Goal: Information Seeking & Learning: Learn about a topic

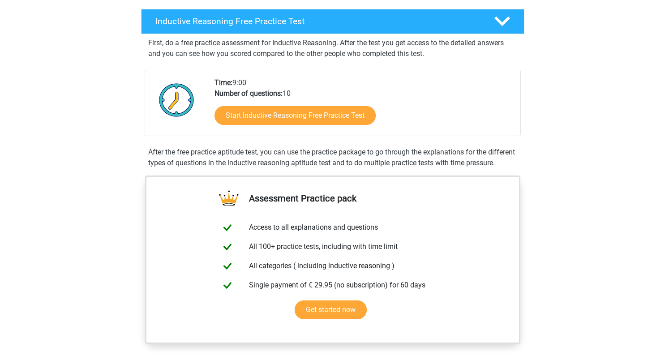
scroll to position [150, 0]
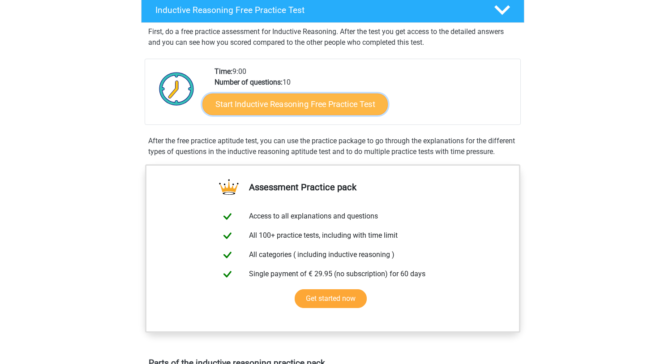
click at [272, 104] on link "Start Inductive Reasoning Free Practice Test" at bounding box center [294, 103] width 185 height 21
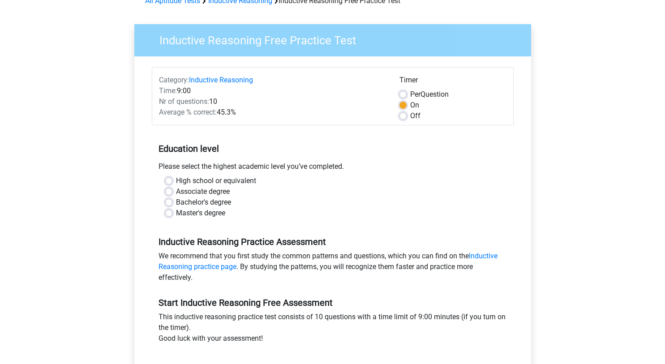
scroll to position [55, 0]
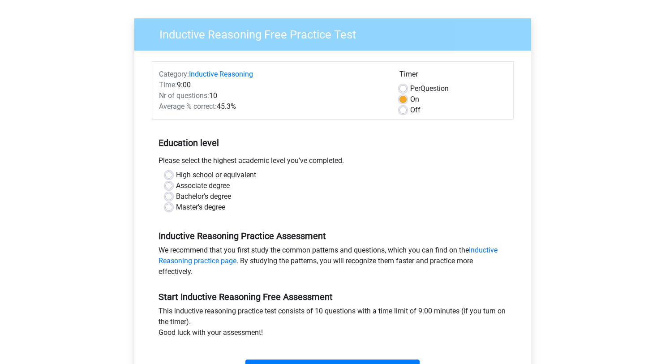
click at [176, 173] on label "High school or equivalent" at bounding box center [216, 175] width 80 height 11
click at [169, 173] on input "High school or equivalent" at bounding box center [168, 174] width 7 height 9
radio input "true"
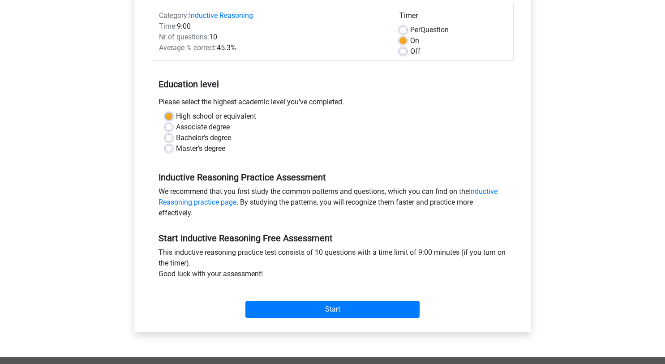
scroll to position [115, 0]
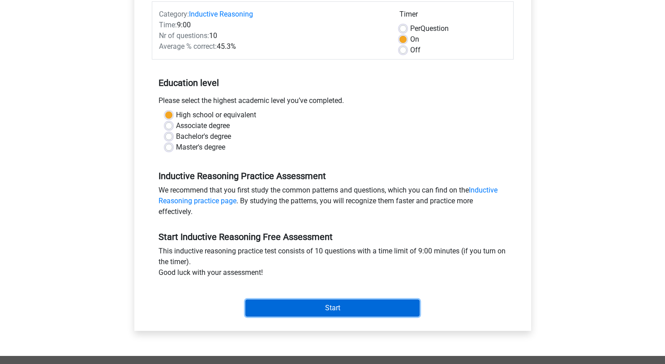
click at [321, 308] on input "Start" at bounding box center [332, 307] width 174 height 17
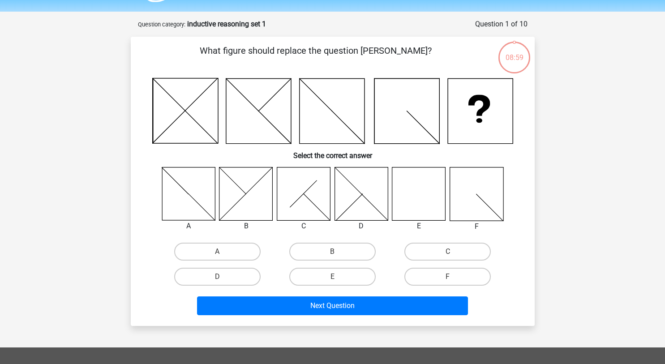
scroll to position [32, 0]
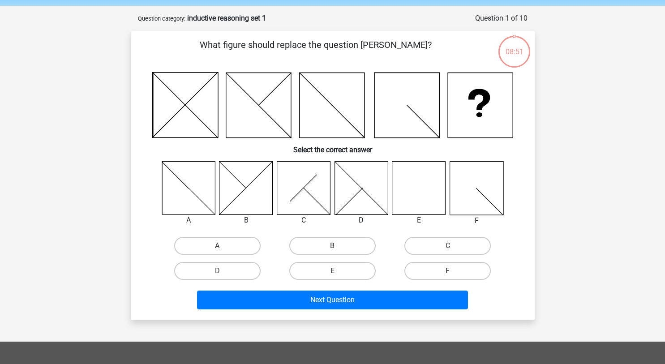
click at [419, 200] on icon at bounding box center [418, 187] width 53 height 53
click at [350, 265] on label "E" at bounding box center [332, 271] width 86 height 18
click at [338, 271] on input "E" at bounding box center [335, 274] width 6 height 6
radio input "true"
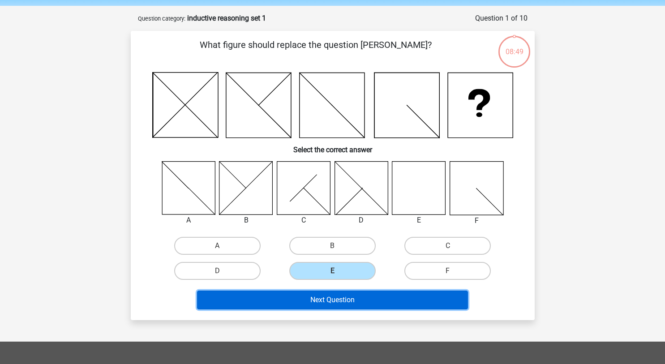
click at [329, 293] on button "Next Question" at bounding box center [332, 300] width 271 height 19
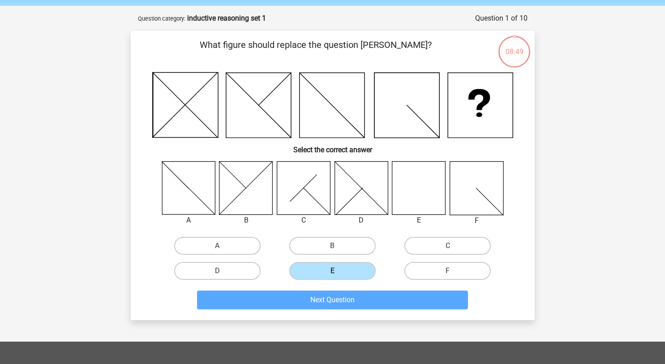
scroll to position [45, 0]
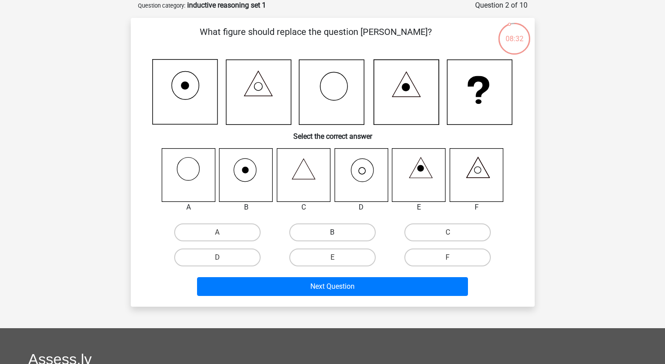
click at [327, 231] on label "B" at bounding box center [332, 232] width 86 height 18
click at [332, 232] on input "B" at bounding box center [335, 235] width 6 height 6
radio input "true"
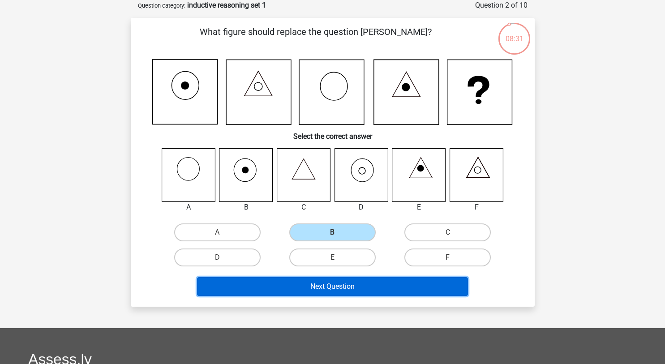
click at [314, 288] on button "Next Question" at bounding box center [332, 286] width 271 height 19
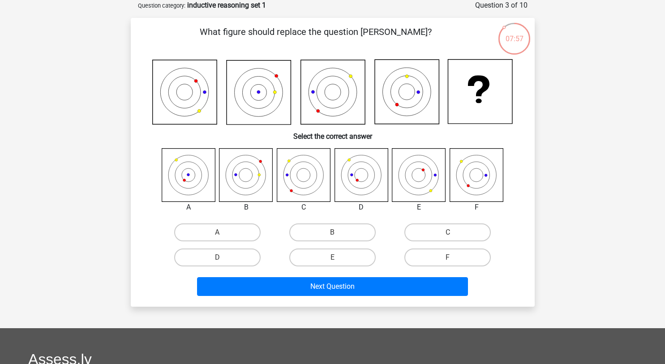
click at [291, 171] on icon at bounding box center [303, 174] width 53 height 53
click at [415, 231] on label "C" at bounding box center [447, 232] width 86 height 18
click at [448, 232] on input "C" at bounding box center [451, 235] width 6 height 6
radio input "true"
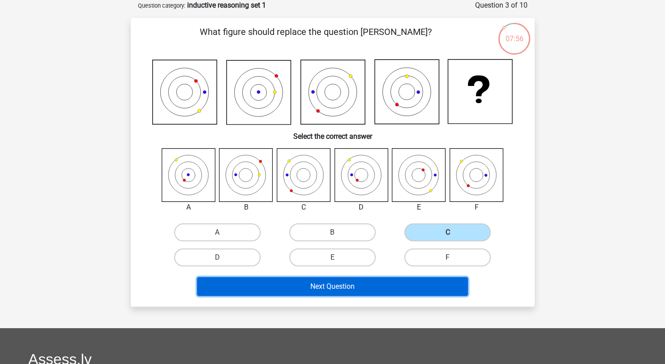
click at [377, 279] on button "Next Question" at bounding box center [332, 286] width 271 height 19
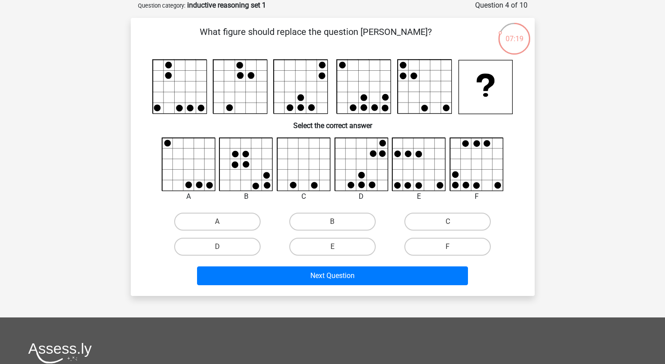
click at [347, 237] on div "E" at bounding box center [332, 246] width 115 height 25
click at [342, 245] on label "E" at bounding box center [332, 247] width 86 height 18
click at [338, 247] on input "E" at bounding box center [335, 250] width 6 height 6
radio input "true"
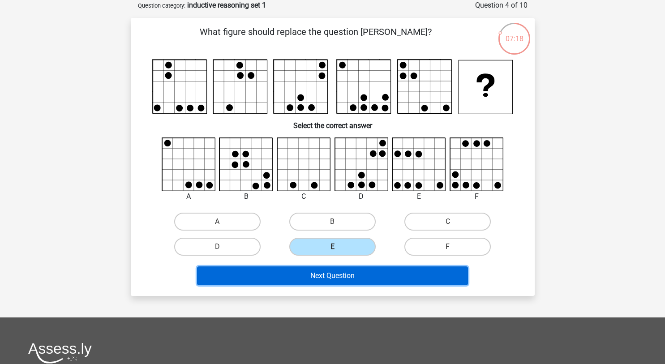
click at [336, 276] on button "Next Question" at bounding box center [332, 275] width 271 height 19
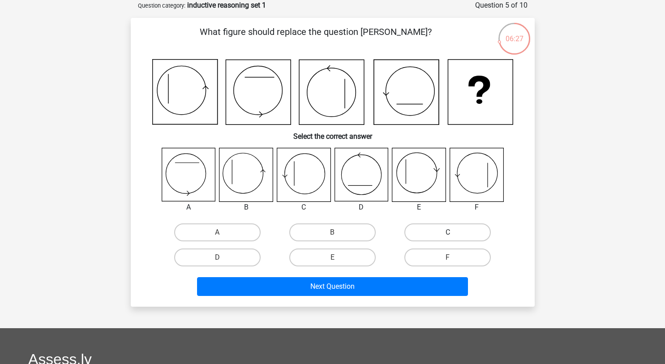
click at [448, 231] on label "C" at bounding box center [447, 232] width 86 height 18
click at [448, 232] on input "C" at bounding box center [451, 235] width 6 height 6
radio input "true"
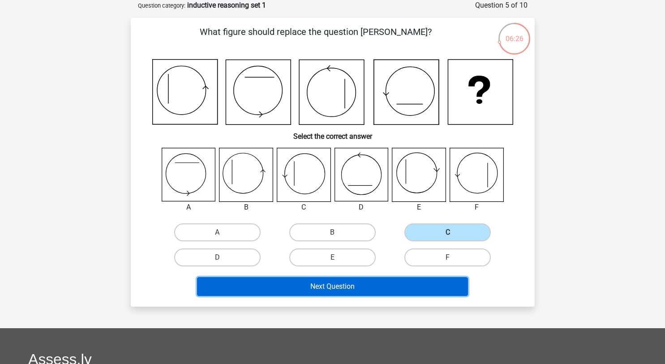
click at [414, 286] on button "Next Question" at bounding box center [332, 286] width 271 height 19
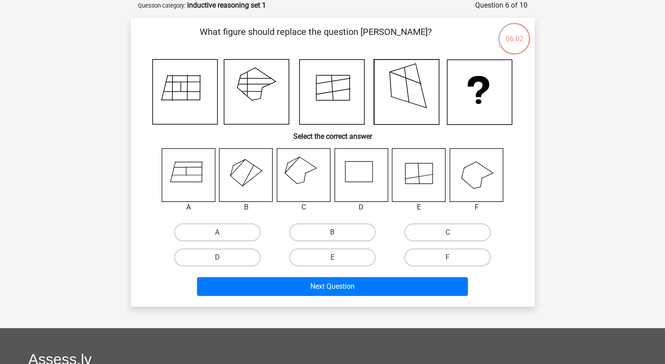
click at [296, 171] on icon at bounding box center [303, 174] width 53 height 53
click at [468, 231] on label "C" at bounding box center [447, 232] width 86 height 18
click at [453, 232] on input "C" at bounding box center [451, 235] width 6 height 6
radio input "true"
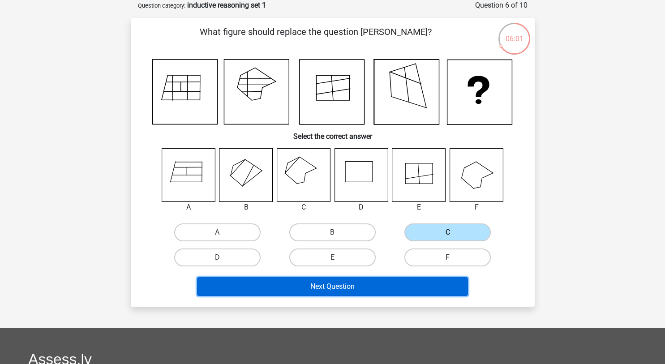
click at [441, 286] on button "Next Question" at bounding box center [332, 286] width 271 height 19
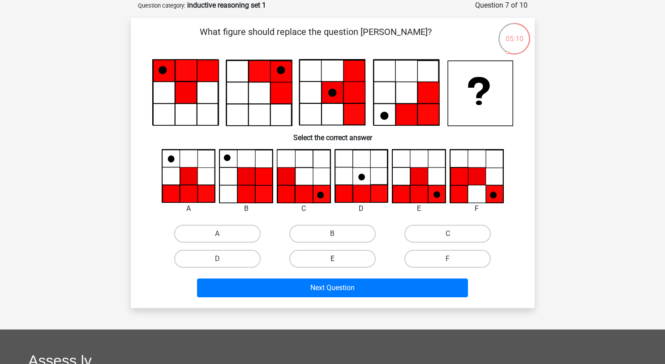
click at [325, 267] on label "E" at bounding box center [332, 259] width 86 height 18
click at [332, 265] on input "E" at bounding box center [335, 262] width 6 height 6
radio input "true"
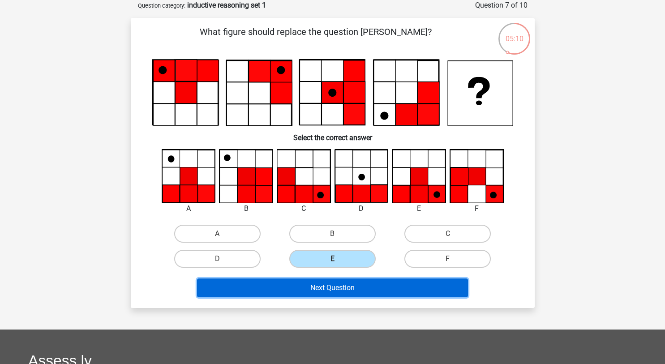
click at [363, 287] on button "Next Question" at bounding box center [332, 287] width 271 height 19
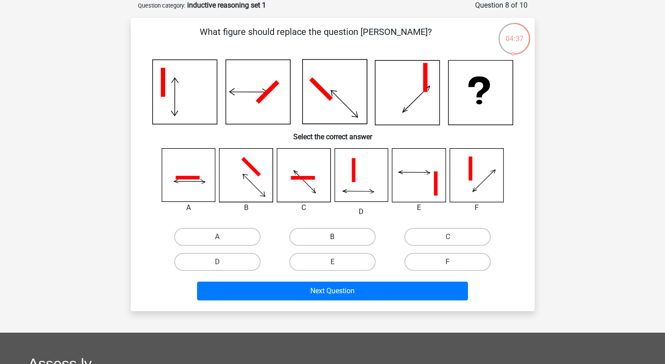
click at [339, 243] on label "B" at bounding box center [332, 237] width 86 height 18
click at [338, 243] on input "B" at bounding box center [335, 240] width 6 height 6
radio input "true"
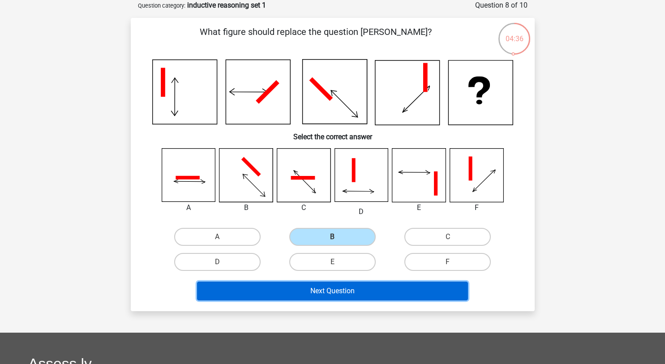
click at [380, 299] on button "Next Question" at bounding box center [332, 291] width 271 height 19
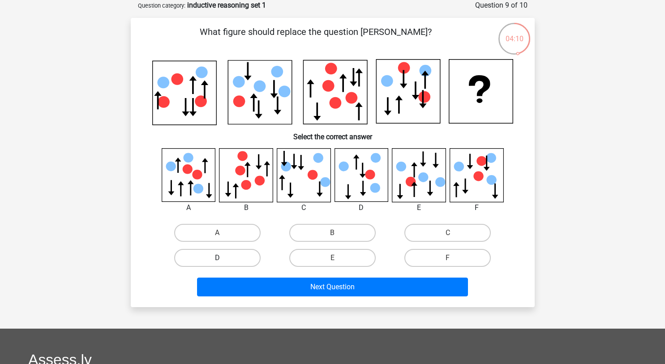
click at [235, 261] on label "D" at bounding box center [217, 258] width 86 height 18
click at [223, 261] on input "D" at bounding box center [220, 261] width 6 height 6
radio input "true"
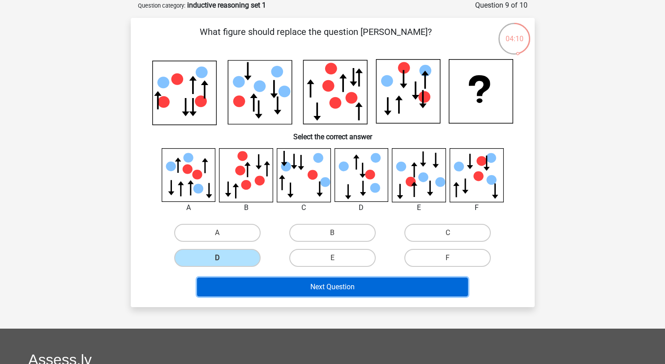
click at [365, 294] on button "Next Question" at bounding box center [332, 287] width 271 height 19
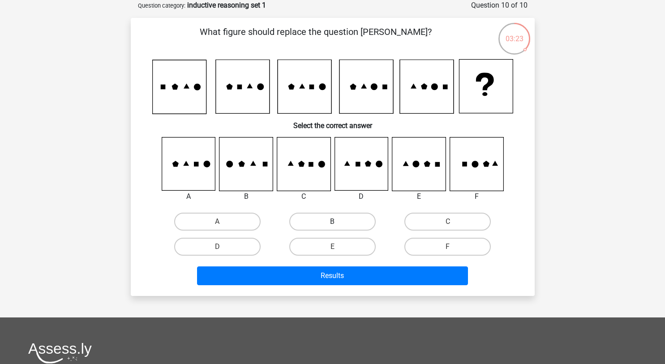
click at [327, 218] on label "B" at bounding box center [332, 222] width 86 height 18
click at [332, 222] on input "B" at bounding box center [335, 225] width 6 height 6
radio input "true"
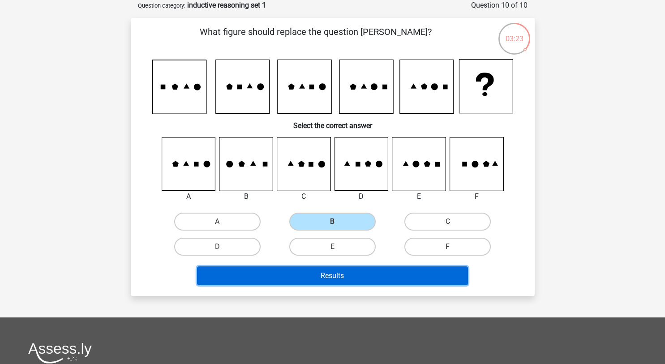
click at [288, 283] on button "Results" at bounding box center [332, 275] width 271 height 19
